Goal: Task Accomplishment & Management: Manage account settings

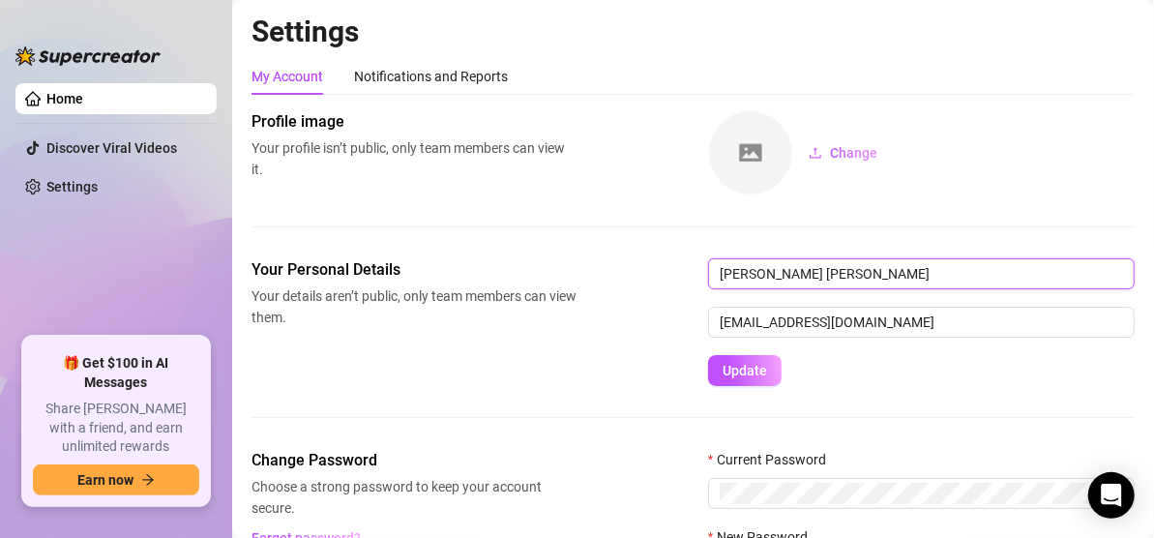
click at [765, 271] on input "[PERSON_NAME] [PERSON_NAME]" at bounding box center [921, 273] width 427 height 31
type input "[PERSON_NAME]"
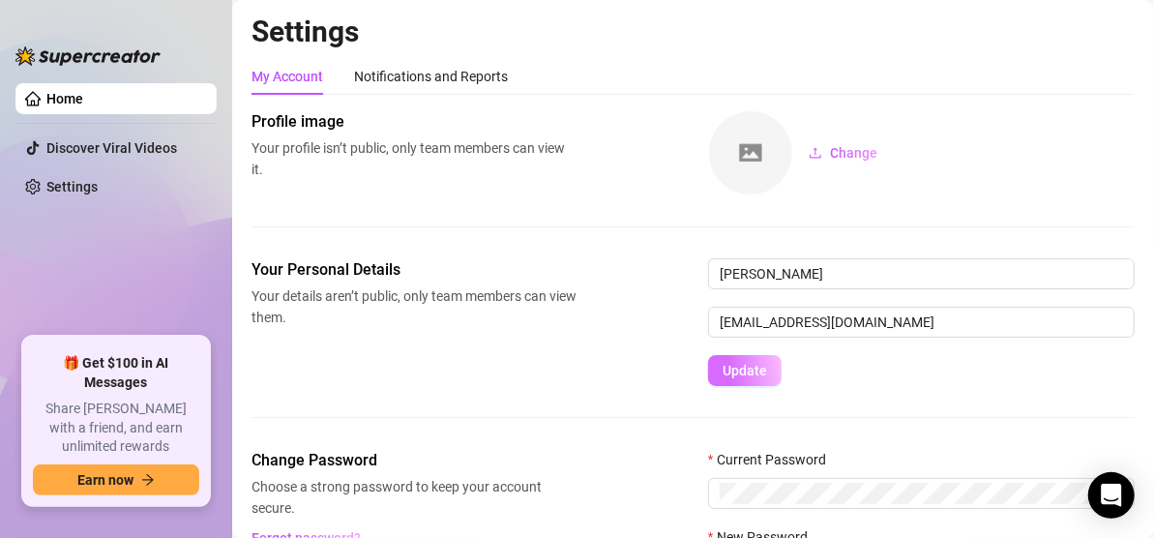
click at [731, 366] on span "Update" at bounding box center [745, 370] width 45 height 15
